Goal: Information Seeking & Learning: Learn about a topic

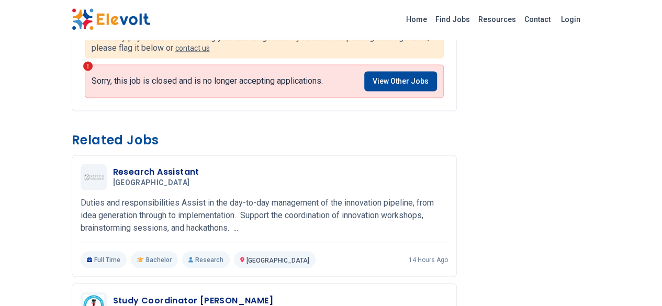
scroll to position [799, 0]
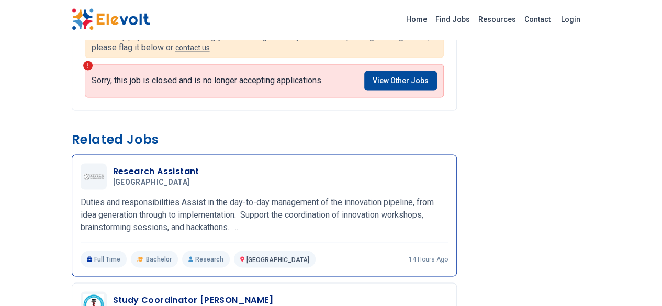
click at [113, 165] on h3 "Research Assistant" at bounding box center [156, 171] width 86 height 13
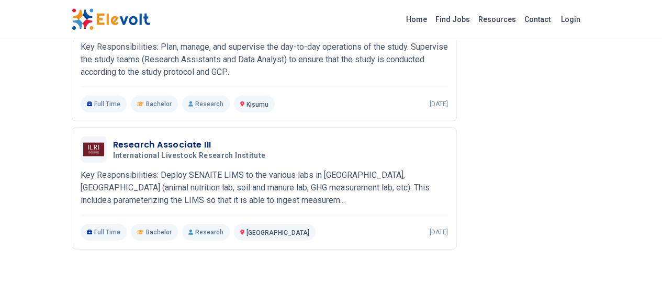
scroll to position [1083, 0]
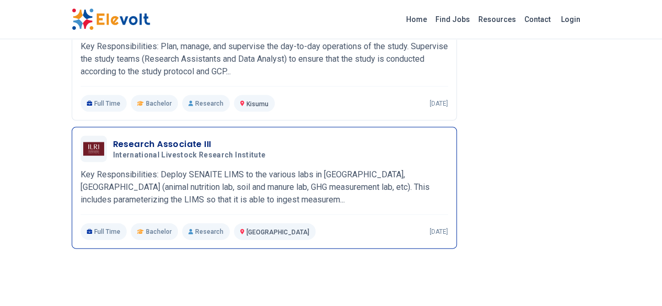
click at [113, 138] on h3 "Research Associate III" at bounding box center [191, 144] width 157 height 13
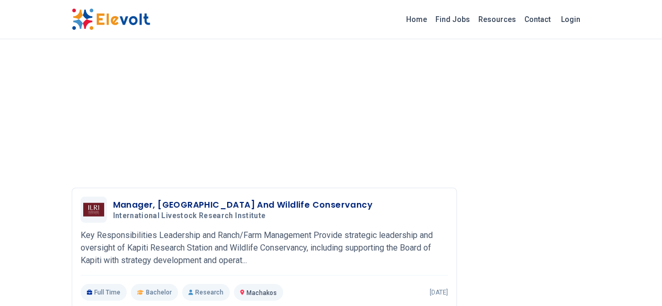
scroll to position [1325, 0]
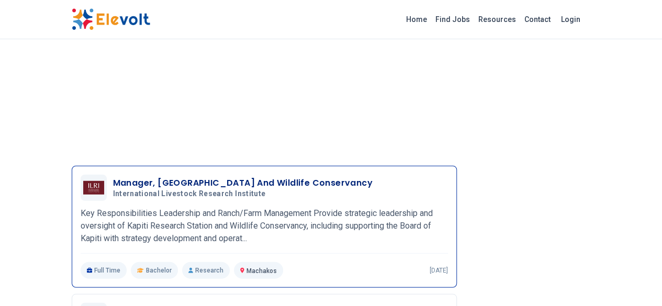
click at [242, 189] on h5 "International Livestock Research Institute" at bounding box center [240, 193] width 255 height 9
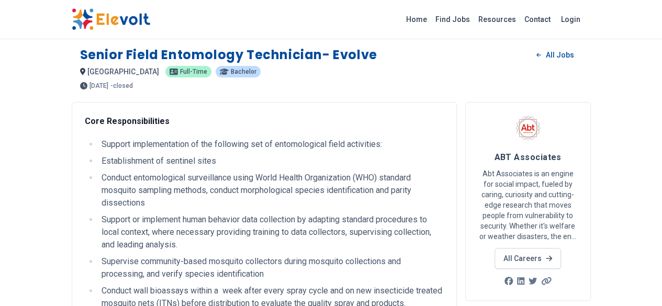
scroll to position [0, 0]
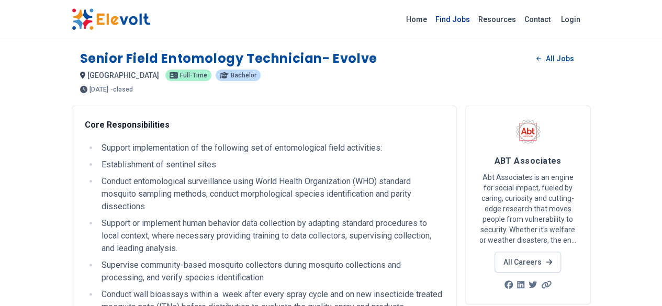
click at [474, 18] on link "Find Jobs" at bounding box center [452, 19] width 43 height 17
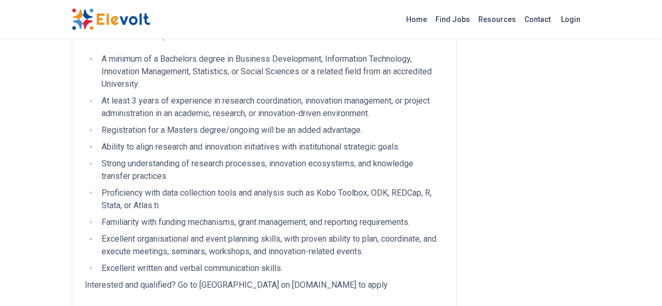
scroll to position [452, 0]
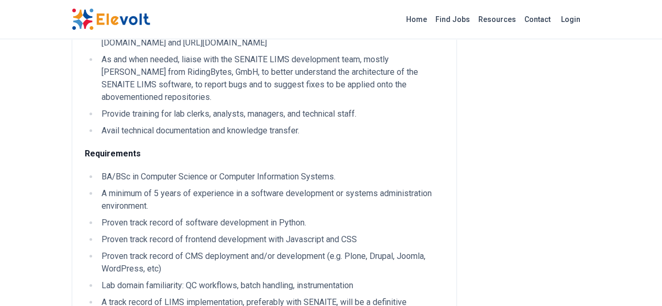
scroll to position [378, 0]
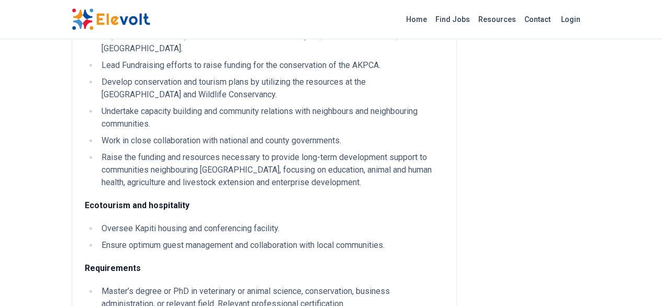
scroll to position [631, 0]
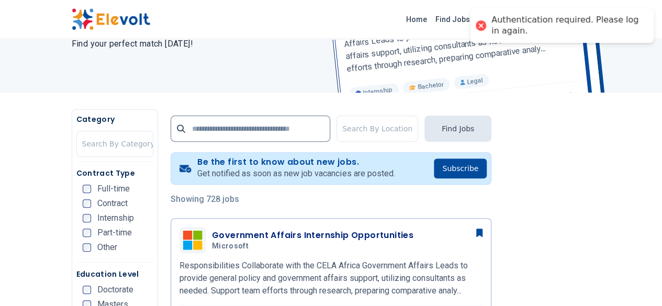
scroll to position [130, 0]
click at [189, 128] on input "text" at bounding box center [251, 129] width 160 height 26
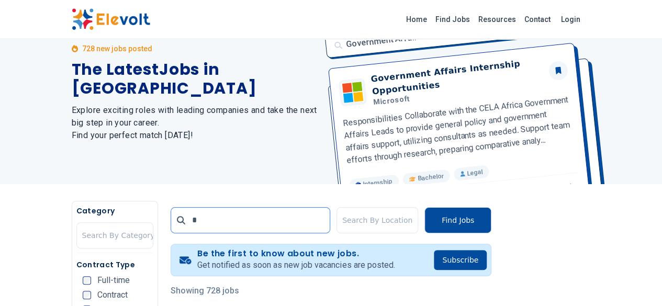
scroll to position [0, 0]
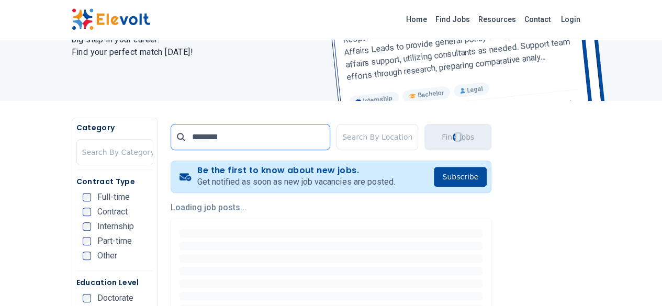
scroll to position [122, 0]
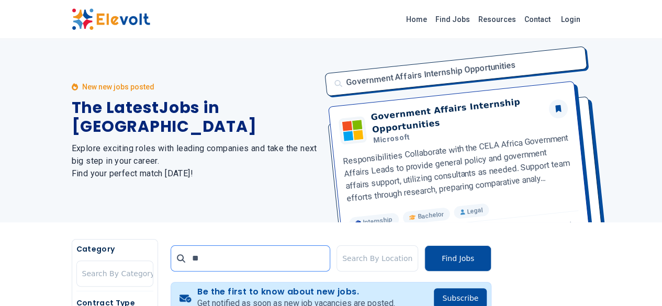
type input "*"
